Goal: Navigation & Orientation: Find specific page/section

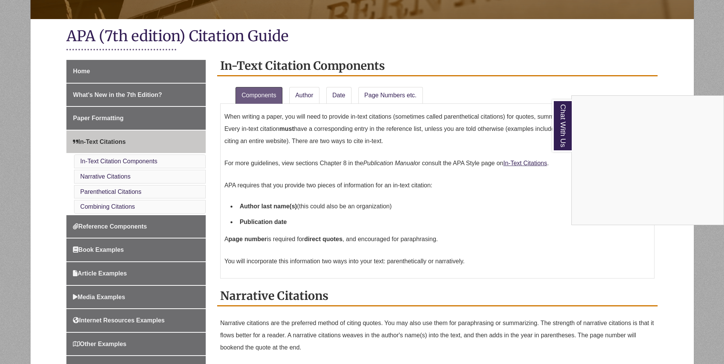
scroll to position [191, 0]
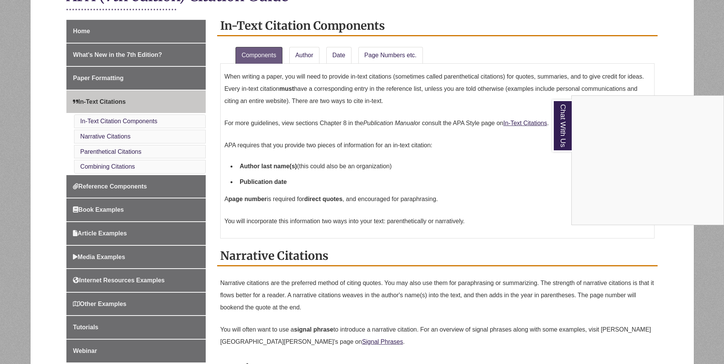
click at [121, 278] on div "Chat With Us" at bounding box center [362, 182] width 724 height 364
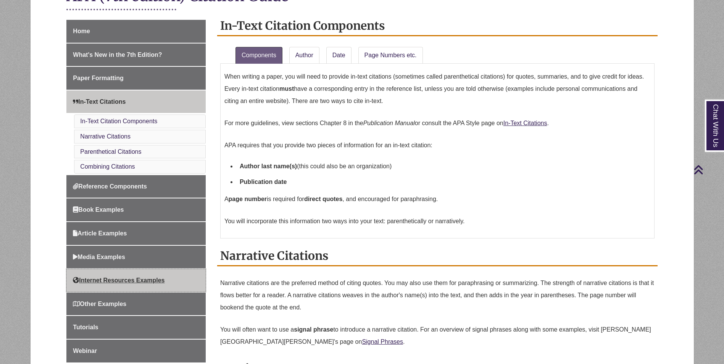
click at [121, 278] on span "Internet Resources Examples" at bounding box center [119, 280] width 92 height 6
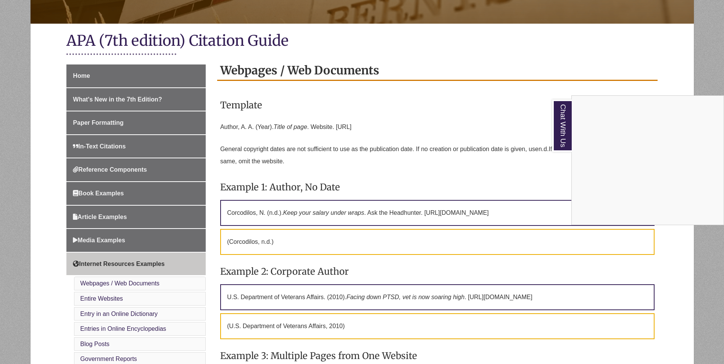
scroll to position [38, 0]
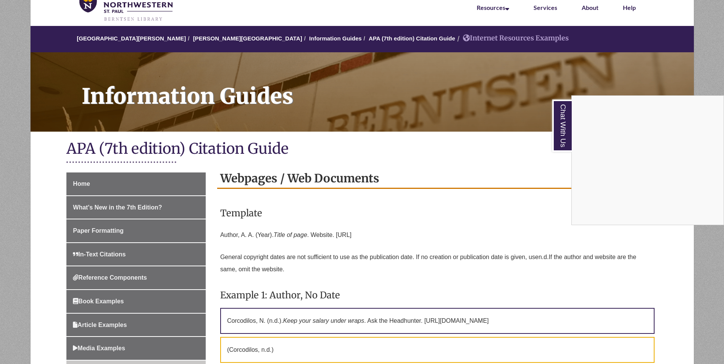
click at [84, 184] on div "Chat With Us" at bounding box center [362, 182] width 724 height 364
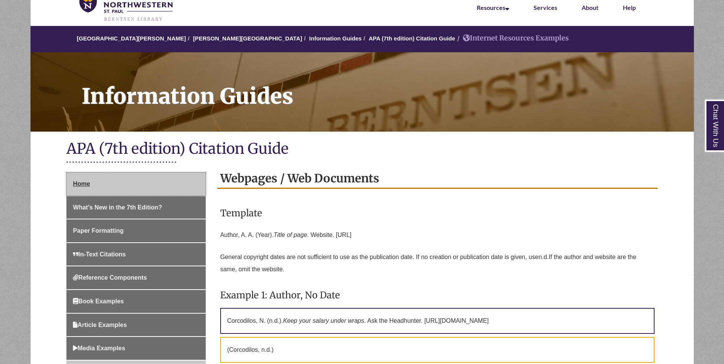
click at [84, 184] on span "Home" at bounding box center [81, 184] width 17 height 6
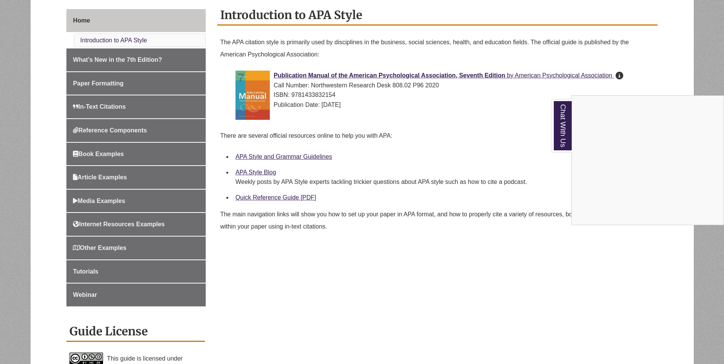
scroll to position [195, 0]
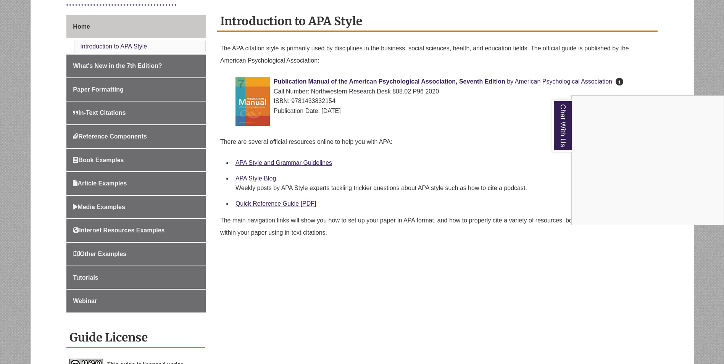
click at [101, 226] on div "Chat With Us" at bounding box center [362, 182] width 724 height 364
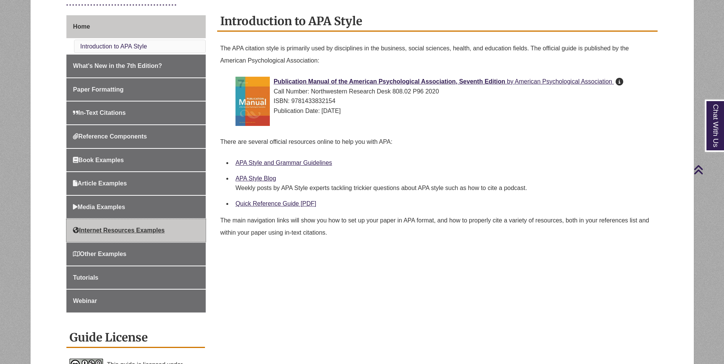
click at [108, 231] on span "Internet Resources Examples" at bounding box center [119, 230] width 92 height 6
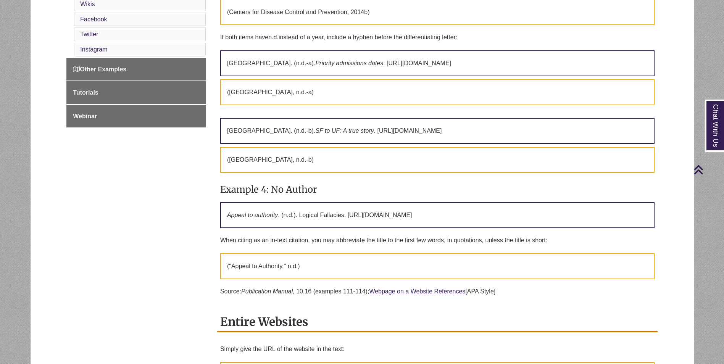
scroll to position [649, 0]
